Goal: Browse casually

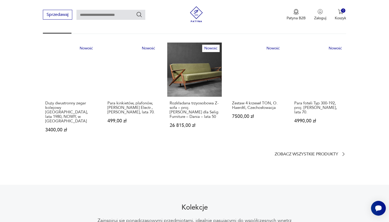
scroll to position [310, 0]
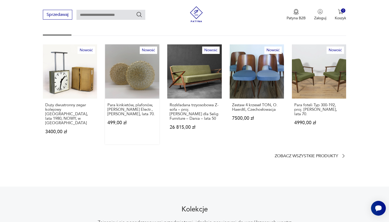
click at [145, 69] on link "Nowość Para kinkietów, plafonów, [PERSON_NAME] Electr., [PERSON_NAME], lata 70.…" at bounding box center [132, 94] width 54 height 100
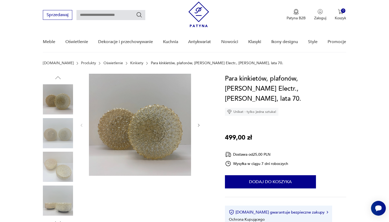
scroll to position [32, 0]
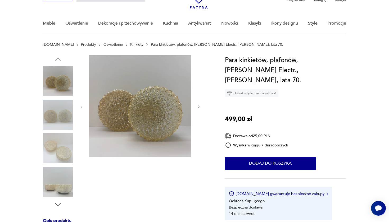
click at [67, 111] on img at bounding box center [58, 115] width 30 height 30
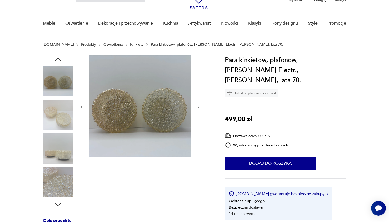
click at [59, 138] on img at bounding box center [58, 148] width 30 height 30
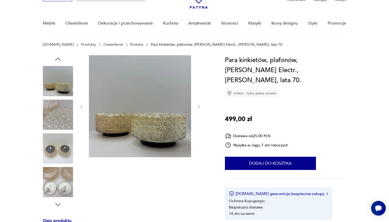
click at [58, 147] on img at bounding box center [58, 148] width 30 height 30
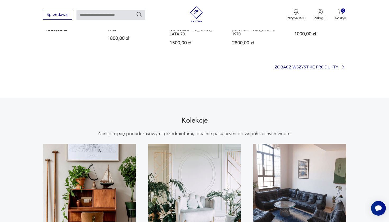
click at [315, 66] on p "Zobacz wszystkie produkty" at bounding box center [305, 67] width 63 height 3
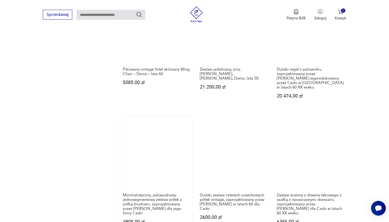
scroll to position [574, 0]
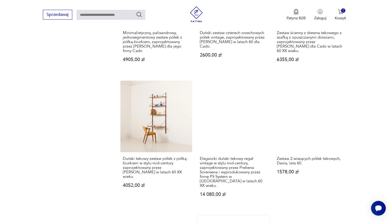
scroll to position [545, 0]
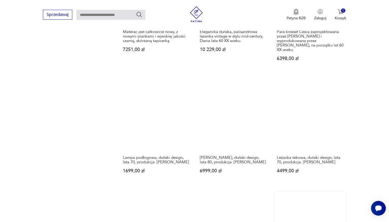
scroll to position [446, 0]
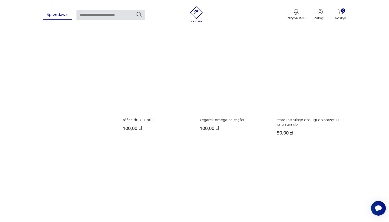
scroll to position [524, 0]
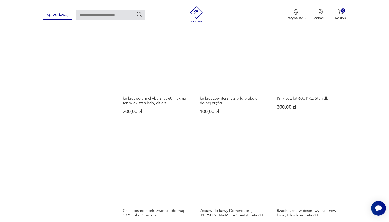
scroll to position [443, 0]
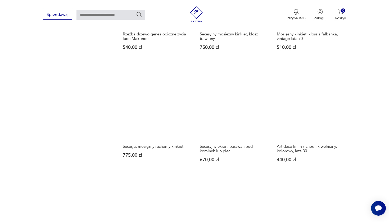
scroll to position [445, 0]
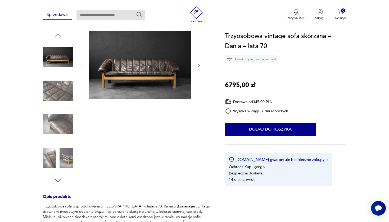
scroll to position [53, 0]
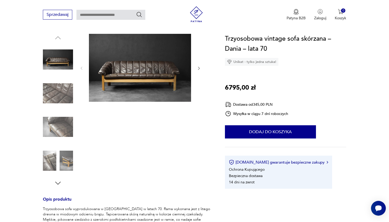
click at [58, 60] on img at bounding box center [58, 59] width 30 height 30
click at [60, 91] on img at bounding box center [58, 93] width 30 height 30
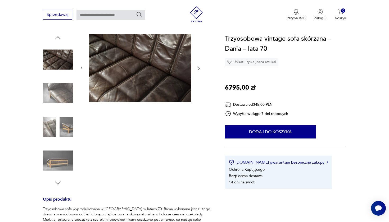
click at [54, 101] on img at bounding box center [58, 93] width 30 height 30
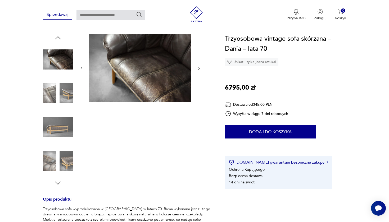
click at [58, 80] on img at bounding box center [58, 93] width 30 height 30
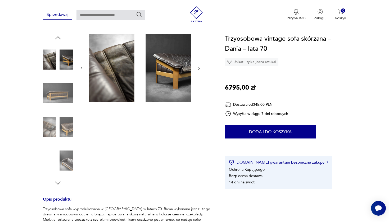
click at [54, 96] on img at bounding box center [58, 93] width 30 height 30
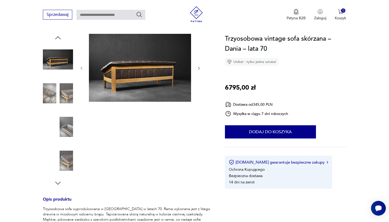
click at [54, 111] on div at bounding box center [58, 110] width 30 height 132
click at [55, 122] on img at bounding box center [58, 127] width 30 height 30
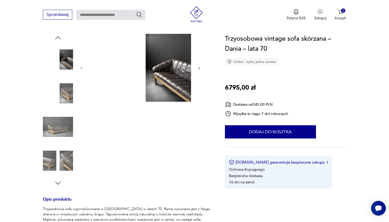
click at [61, 125] on img at bounding box center [58, 127] width 30 height 30
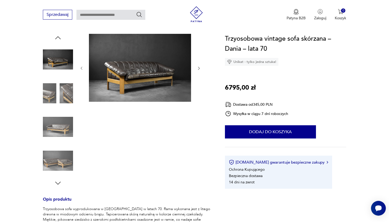
click at [60, 128] on img at bounding box center [58, 127] width 30 height 30
